Goal: Information Seeking & Learning: Understand process/instructions

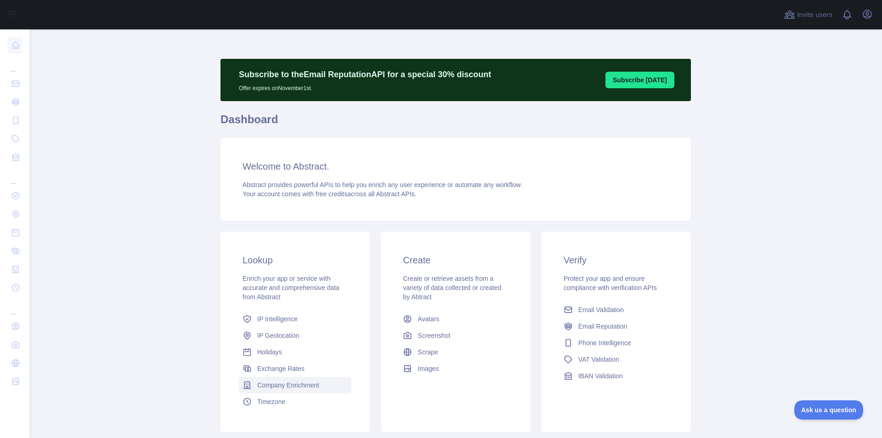
click at [313, 384] on span "Company Enrichment" at bounding box center [288, 384] width 62 height 9
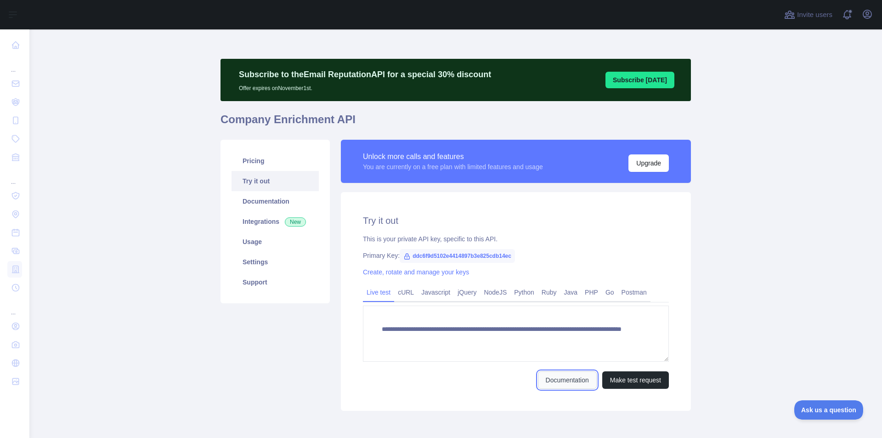
click at [578, 381] on link "Documentation" at bounding box center [567, 379] width 59 height 17
drag, startPoint x: 405, startPoint y: 256, endPoint x: 508, endPoint y: 256, distance: 103.3
click at [508, 256] on span "ddc6f9d5102e4414897b3e825cdb14ec" at bounding box center [456, 256] width 115 height 14
copy span "ddc6f9d5102e4414897b3e825cdb14ec"
